Goal: Task Accomplishment & Management: Manage account settings

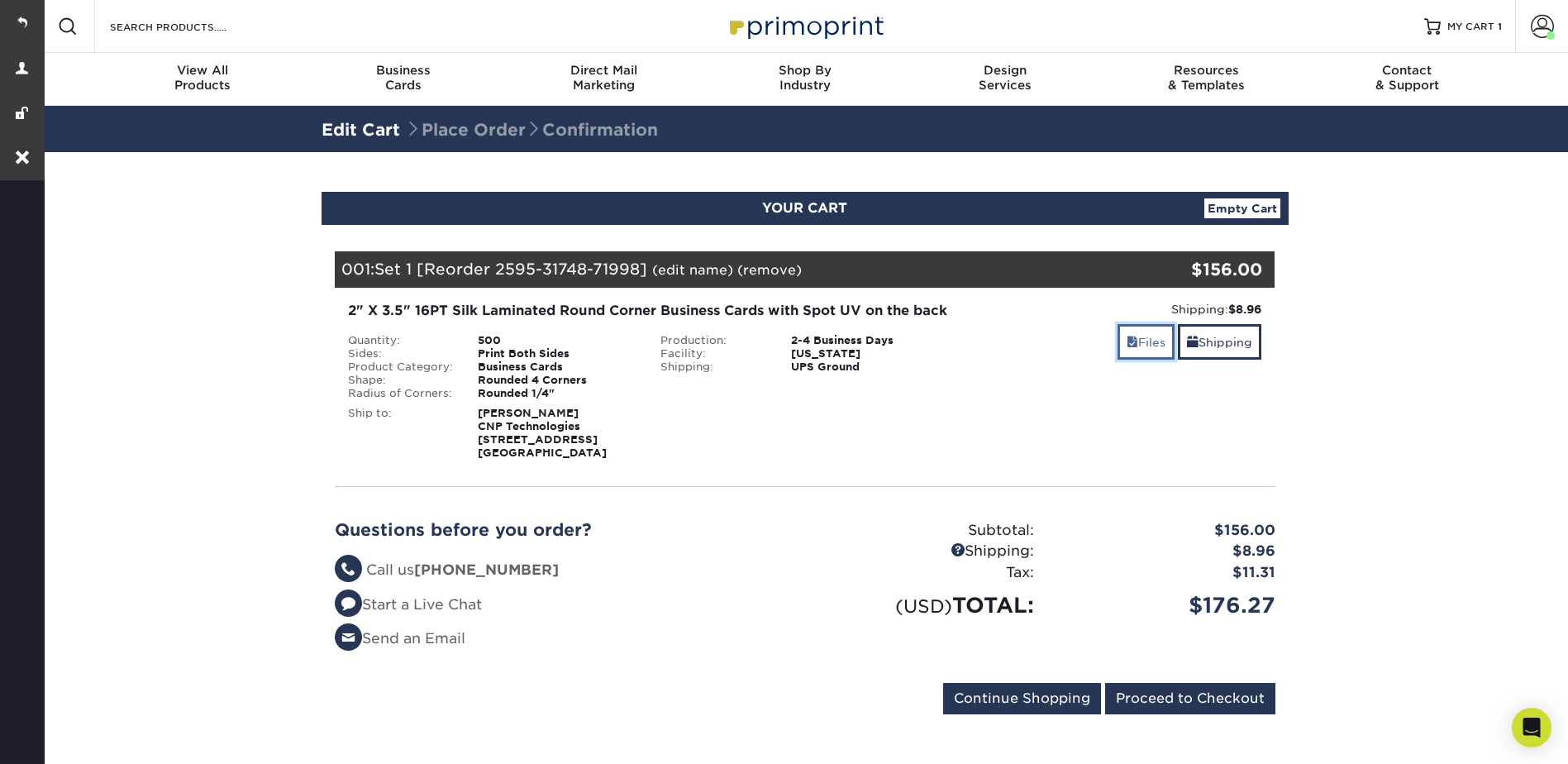
click at [1138, 332] on link "Files" at bounding box center [1146, 342] width 57 height 35
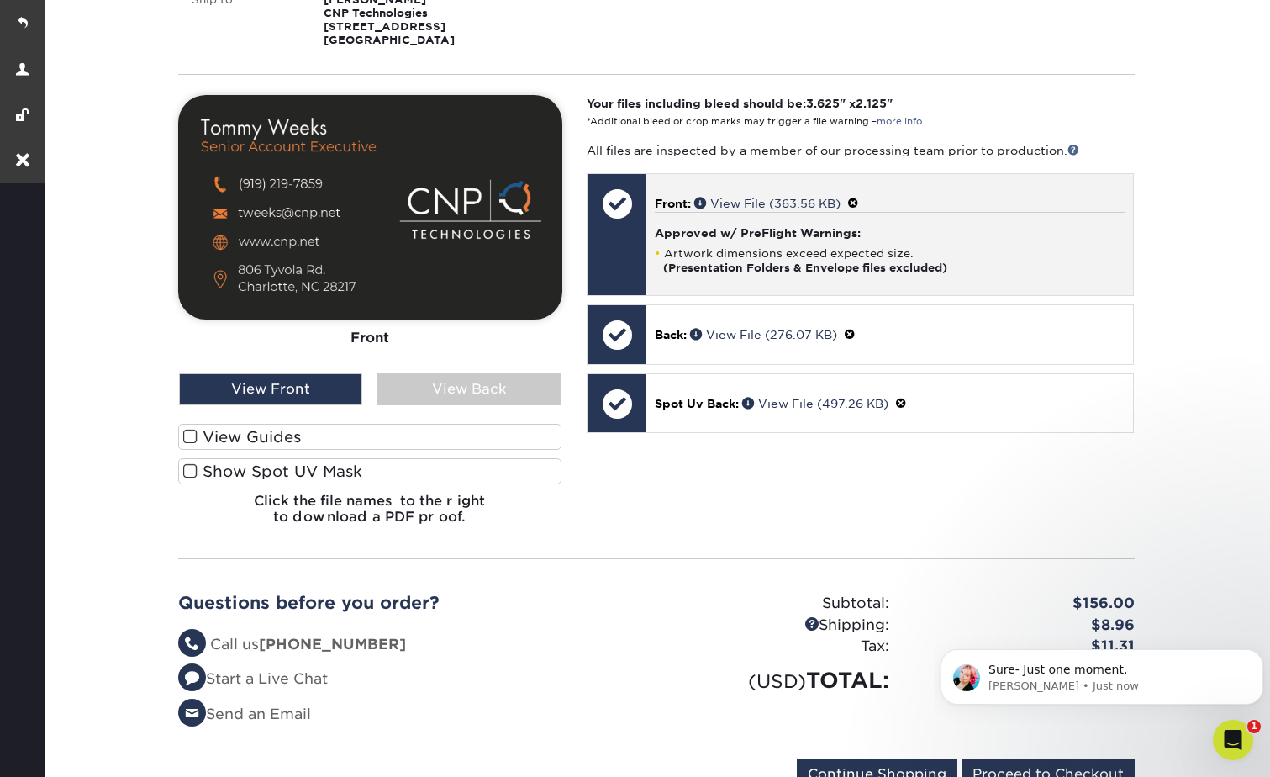
click at [859, 210] on span at bounding box center [853, 203] width 12 height 13
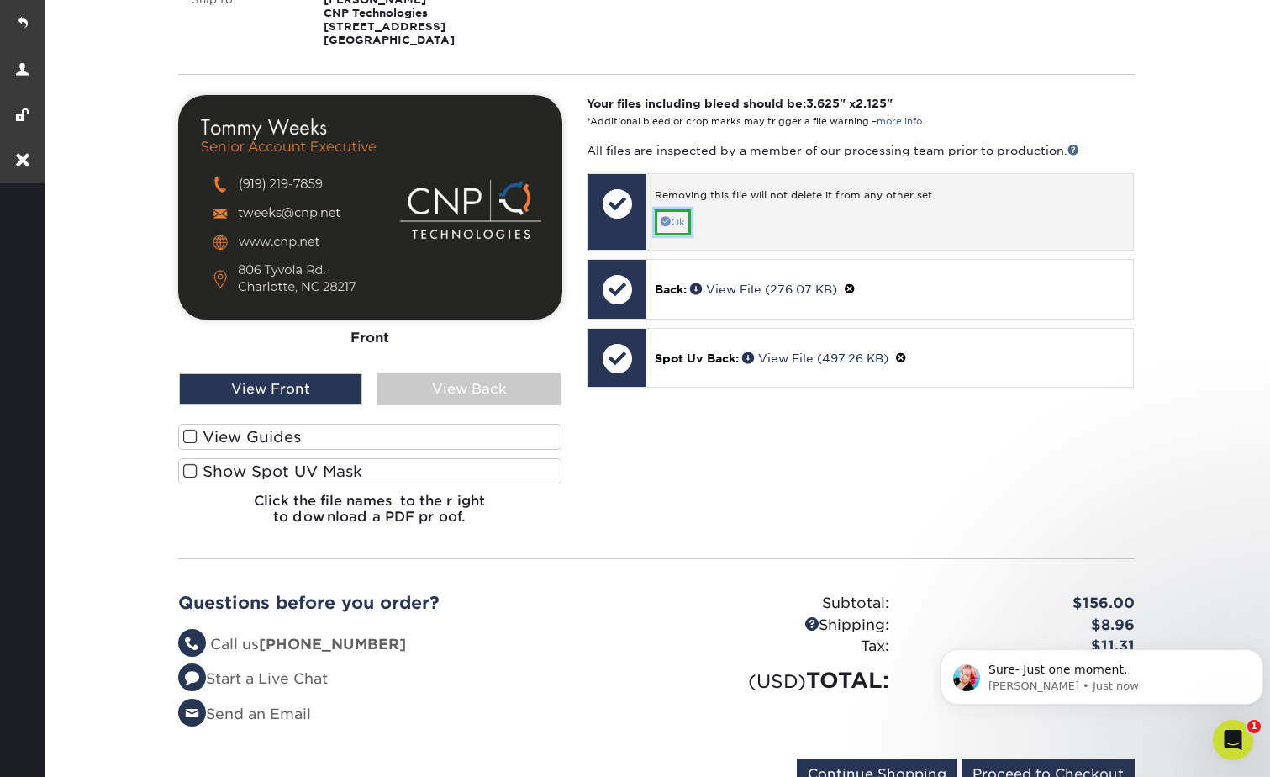
click at [677, 235] on link "Ok" at bounding box center [673, 222] width 36 height 26
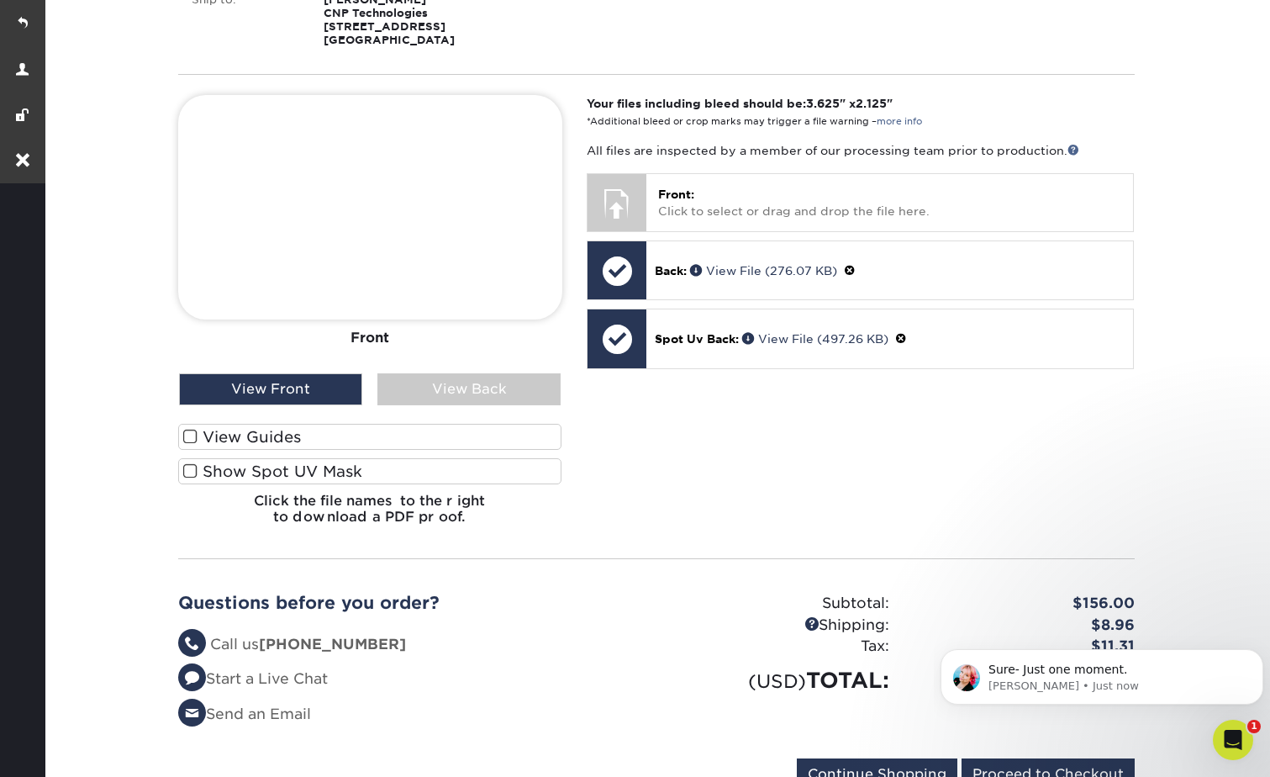
click at [542, 427] on div "Front Back" at bounding box center [370, 317] width 384 height 444
click at [518, 405] on div "View Back" at bounding box center [468, 389] width 183 height 32
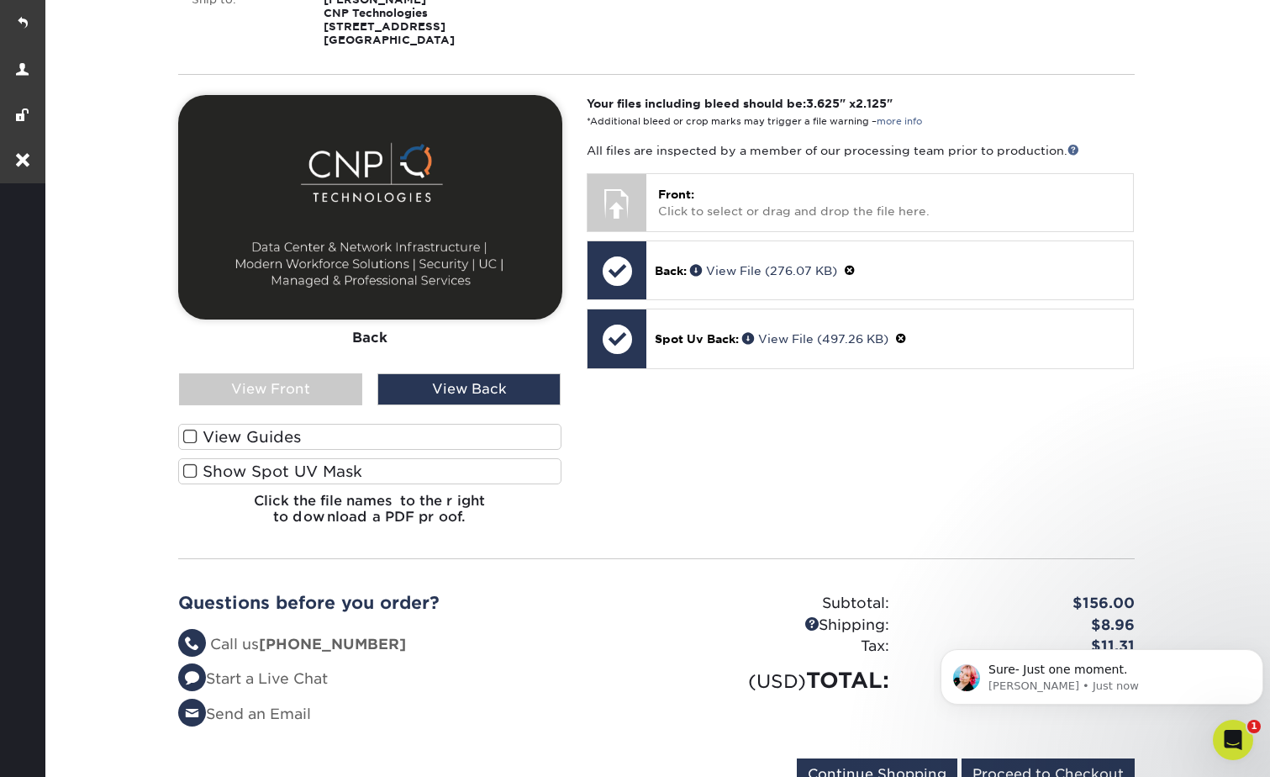
click at [399, 484] on label "Show Spot UV Mask" at bounding box center [370, 471] width 384 height 26
click at [0, 0] on input "Show Spot UV Mask" at bounding box center [0, 0] width 0 height 0
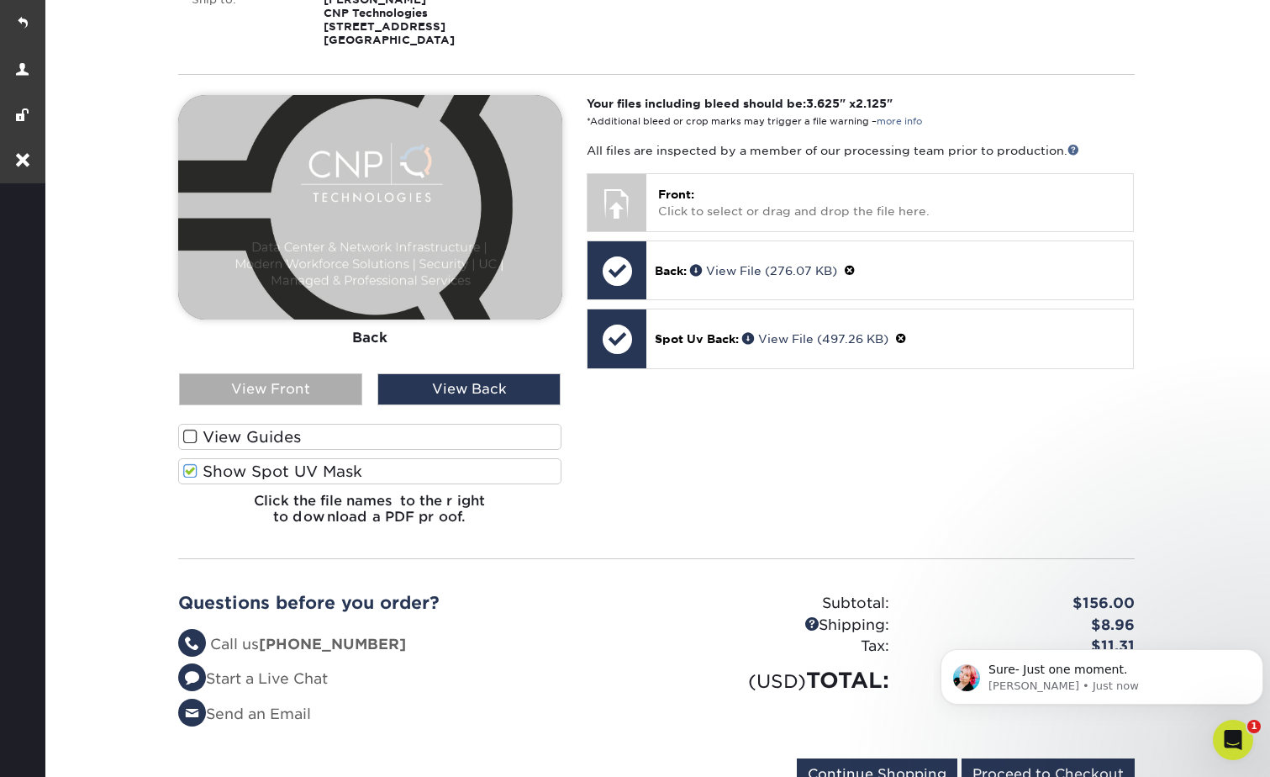
click at [321, 405] on div "View Front" at bounding box center [270, 389] width 183 height 32
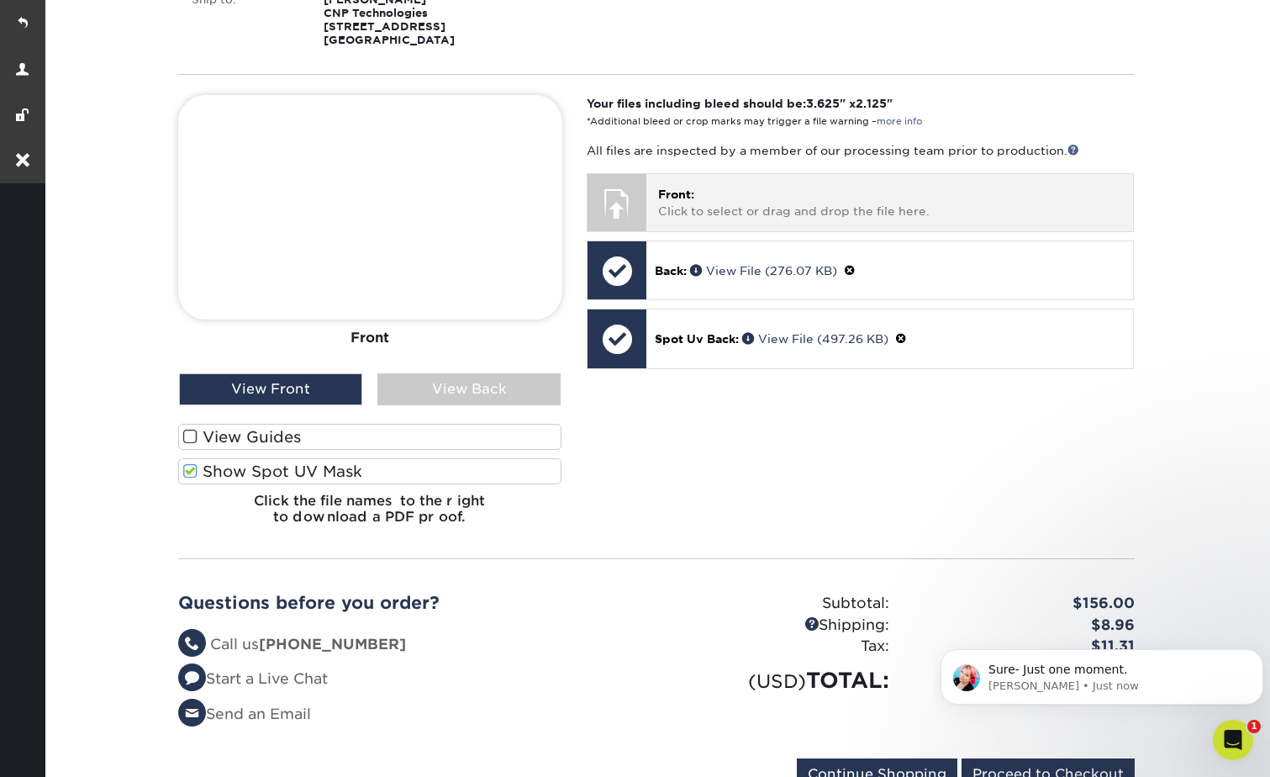
click at [796, 219] on p "Front: Click to select or drag and drop the file here." at bounding box center [889, 203] width 463 height 34
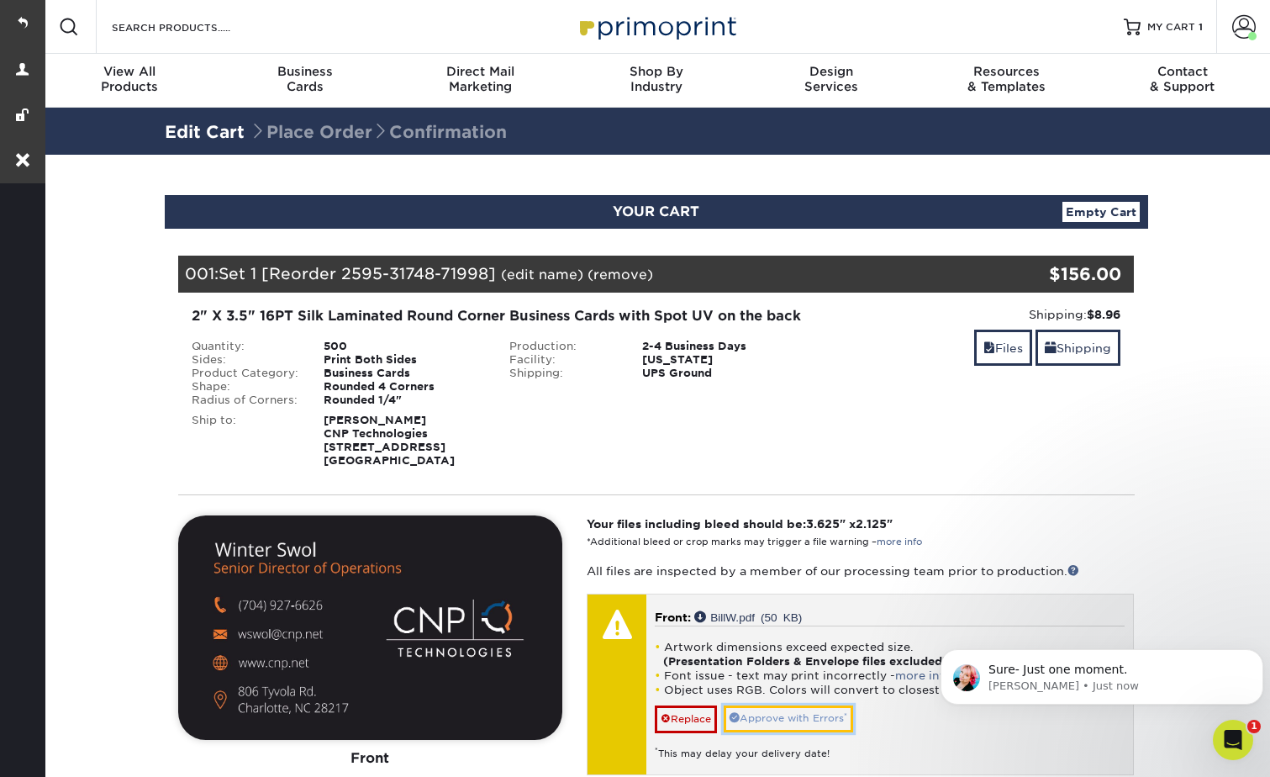
click at [779, 731] on link "Approve with Errors *" at bounding box center [788, 718] width 129 height 26
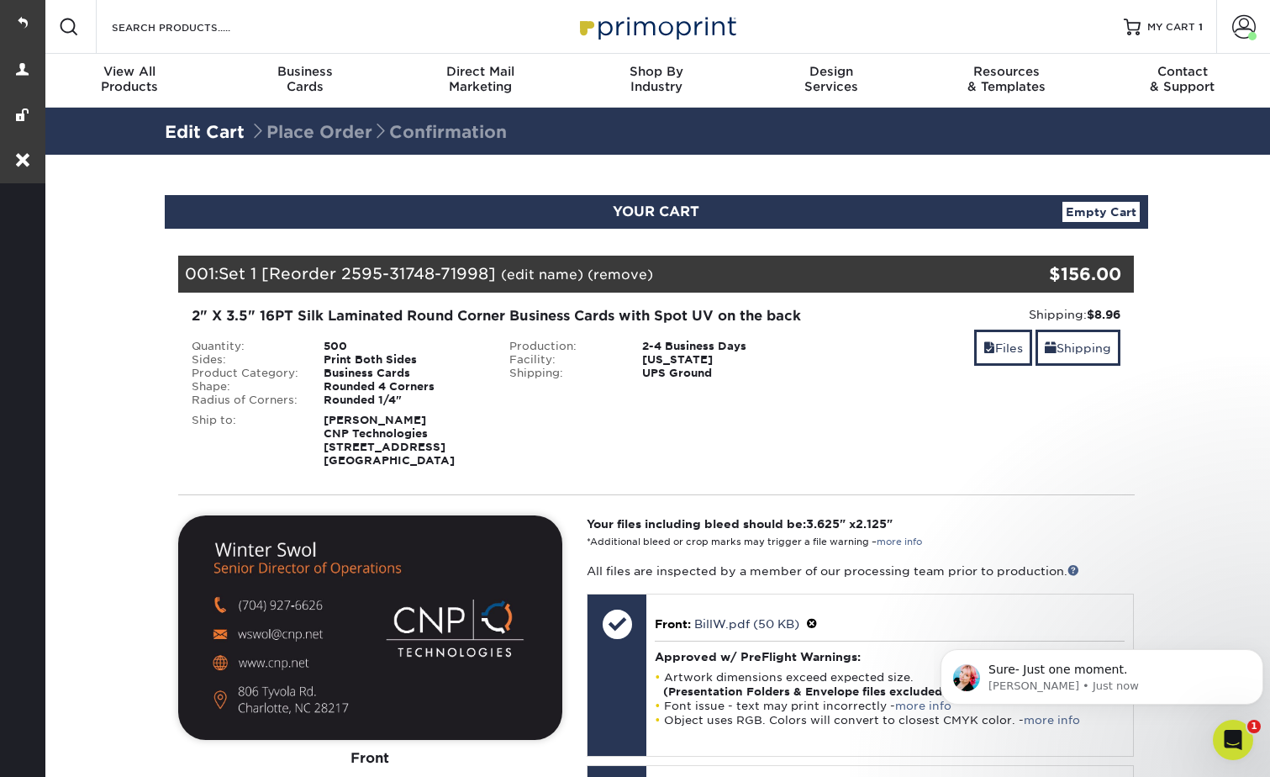
click at [543, 275] on link "(edit name)" at bounding box center [542, 274] width 82 height 16
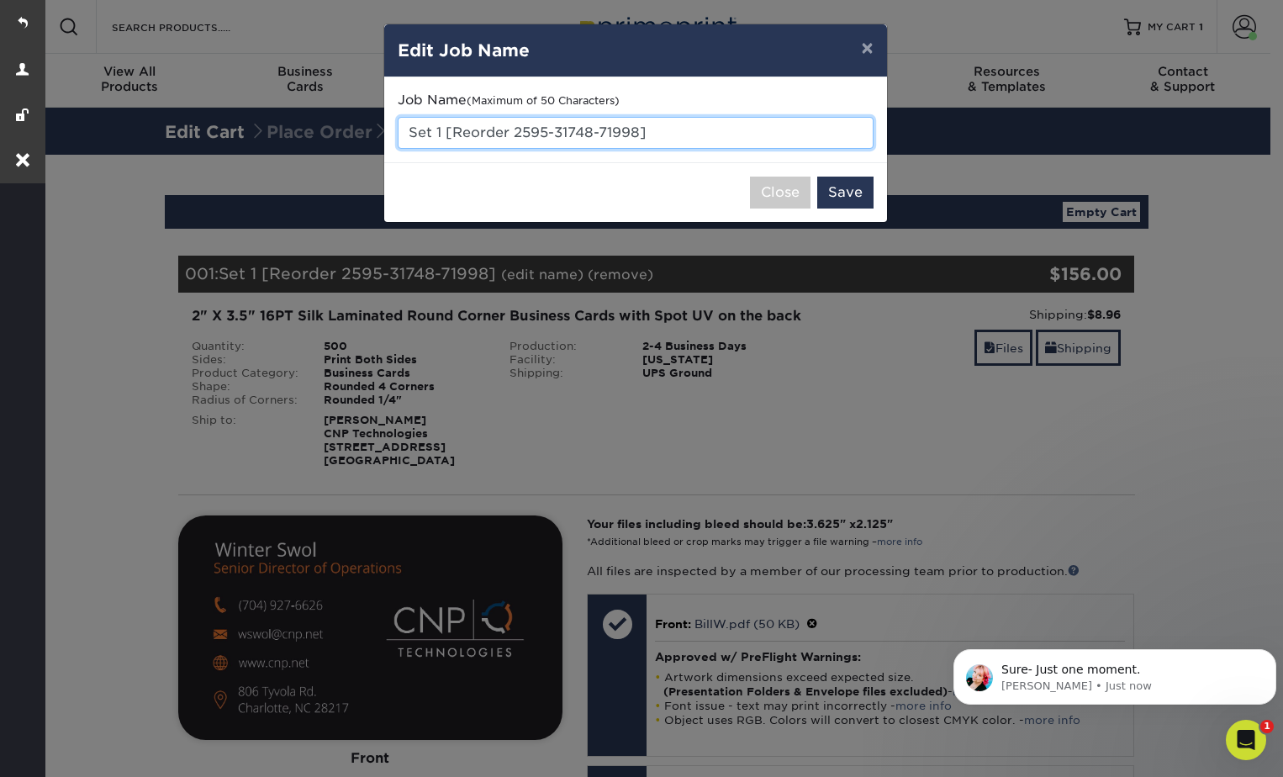
drag, startPoint x: 652, startPoint y: 129, endPoint x: 385, endPoint y: 135, distance: 266.6
click at [385, 135] on div "Job Name (Maximum of 50 Characters) Set 1 [Reorder 2595-31748-71998]" at bounding box center [635, 119] width 503 height 85
type input "Winter Swol"
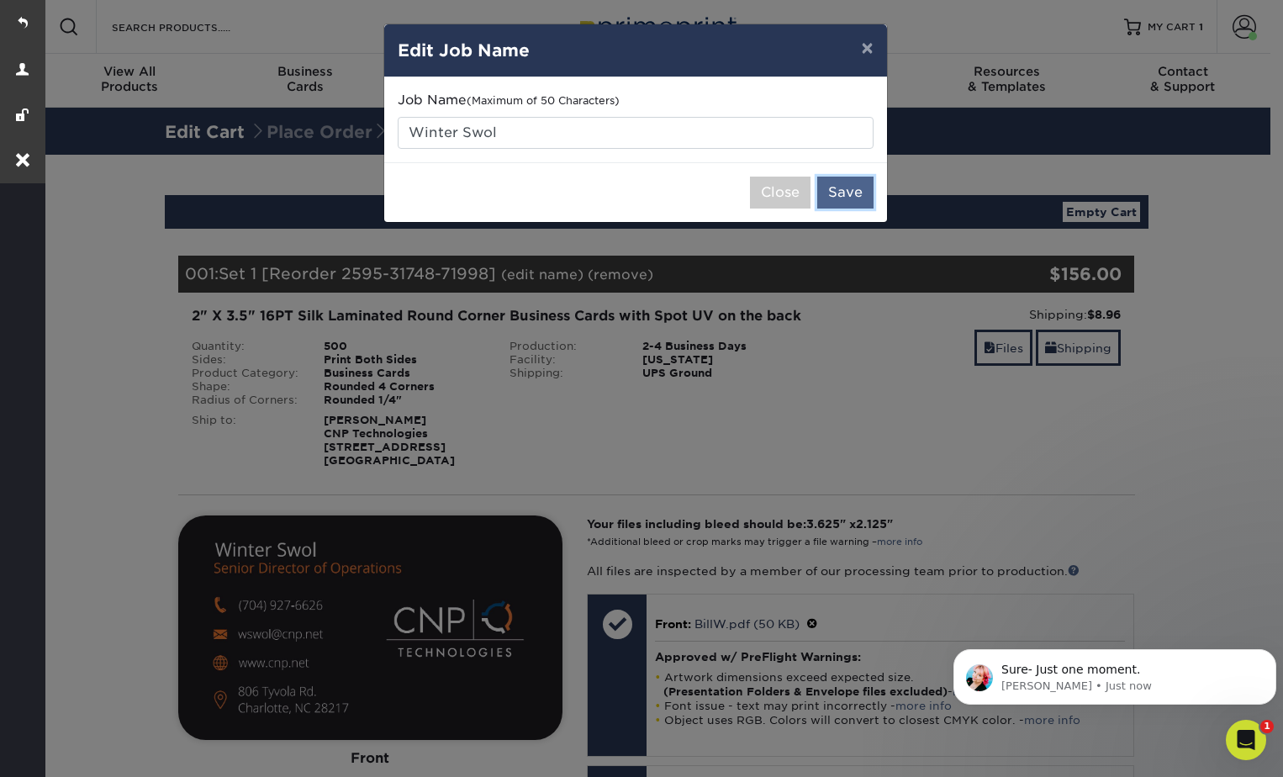
click at [836, 187] on button "Save" at bounding box center [845, 193] width 56 height 32
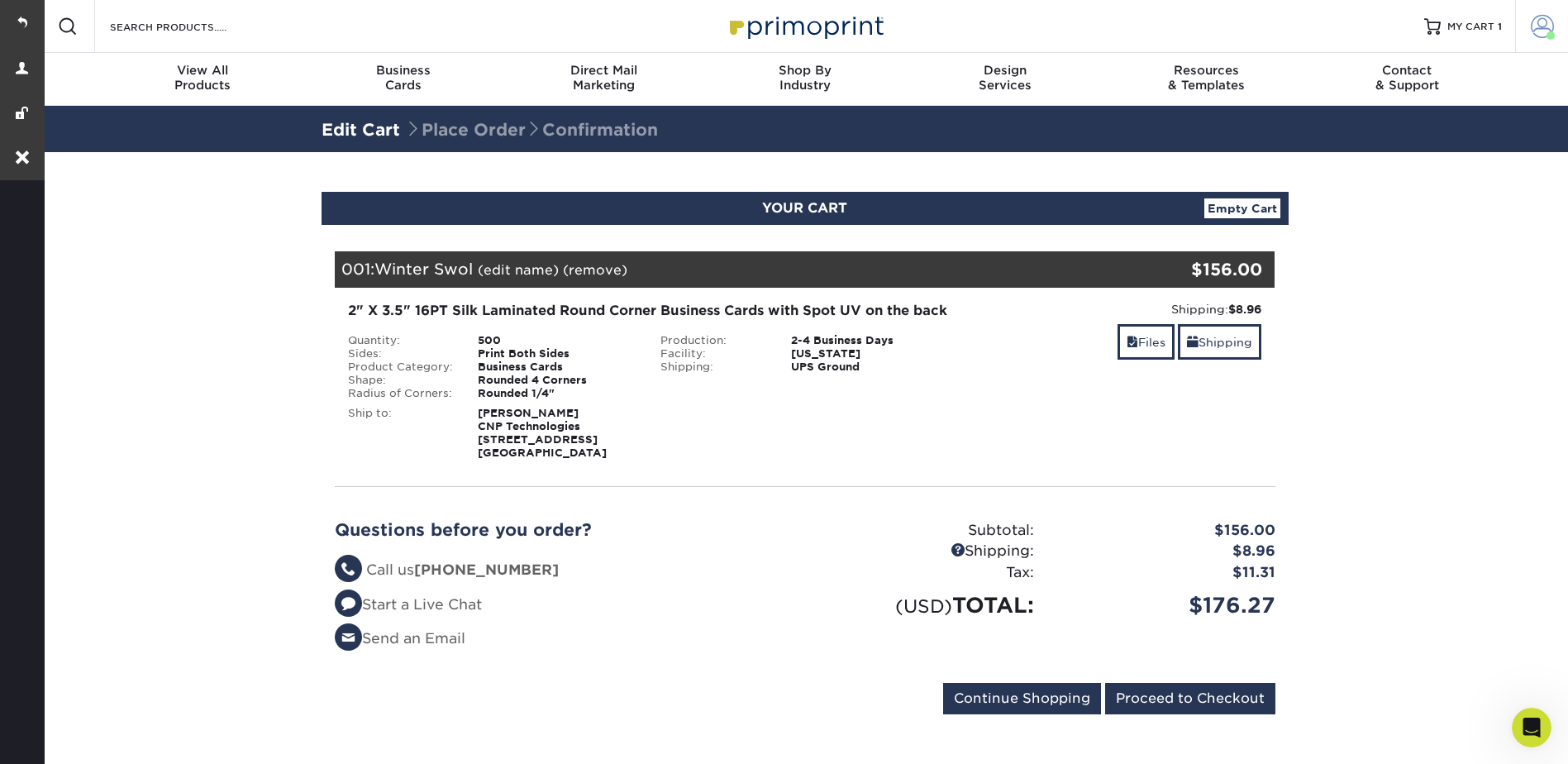
click at [1248, 20] on span at bounding box center [1542, 27] width 24 height 24
